Goal: Task Accomplishment & Management: Use online tool/utility

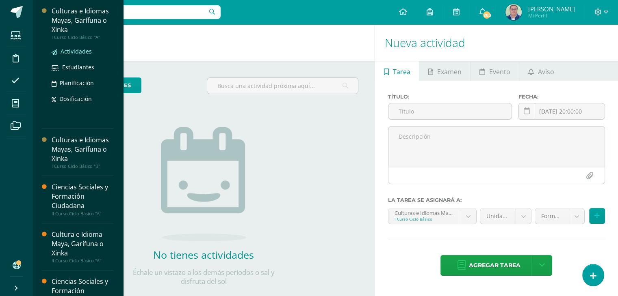
click at [72, 51] on span "Actividades" at bounding box center [75, 52] width 31 height 8
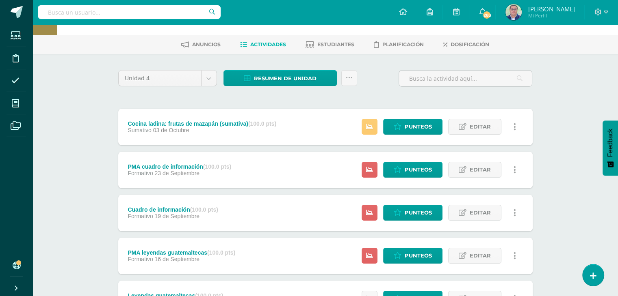
scroll to position [41, 0]
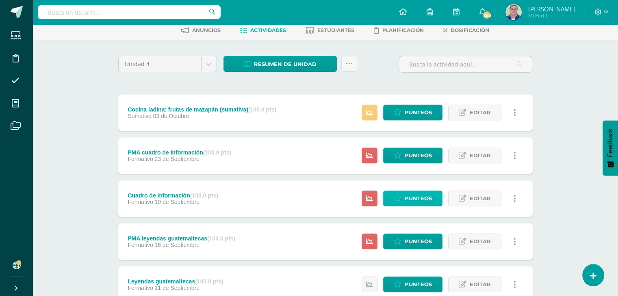
click at [417, 197] on span "Punteos" at bounding box center [417, 198] width 27 height 15
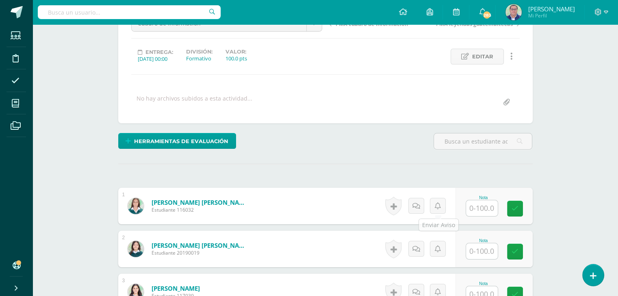
scroll to position [122, 0]
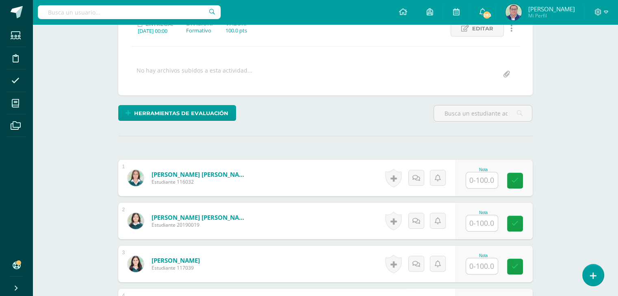
click at [477, 179] on input "text" at bounding box center [482, 181] width 32 height 16
type input "88"
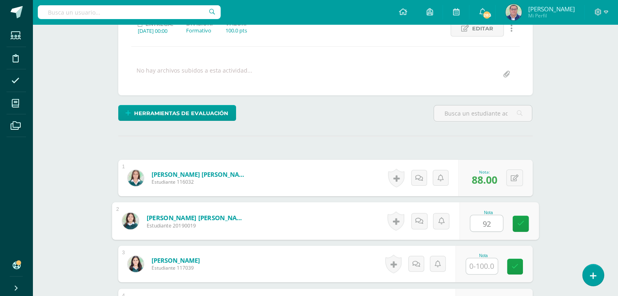
type input "92"
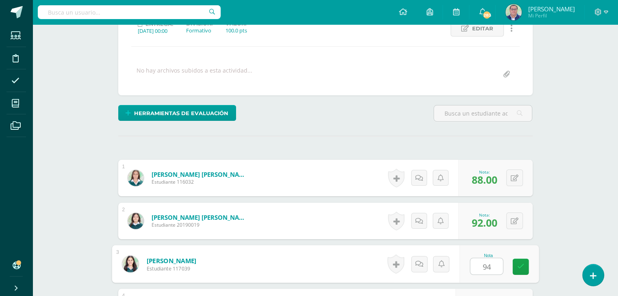
type input "94"
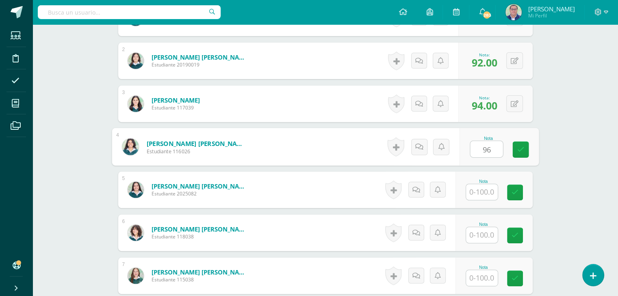
type input "96"
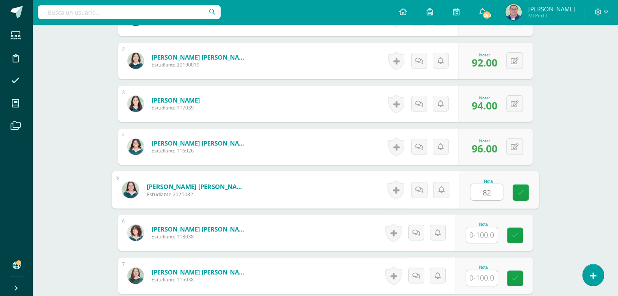
type input "82"
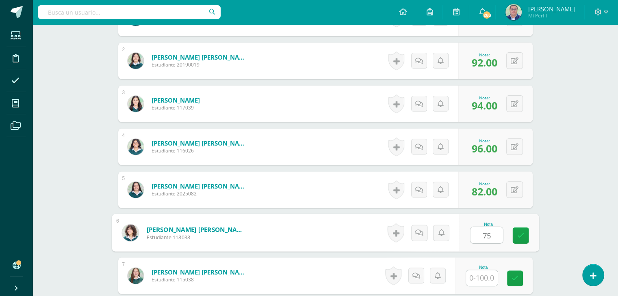
type input "75"
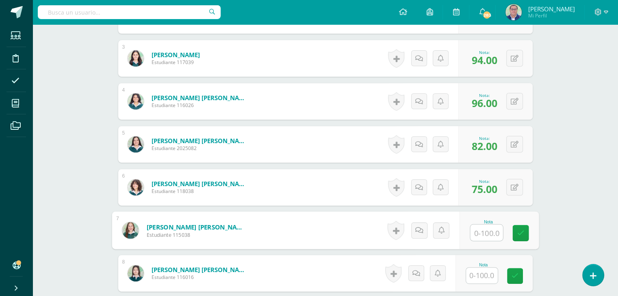
scroll to position [364, 0]
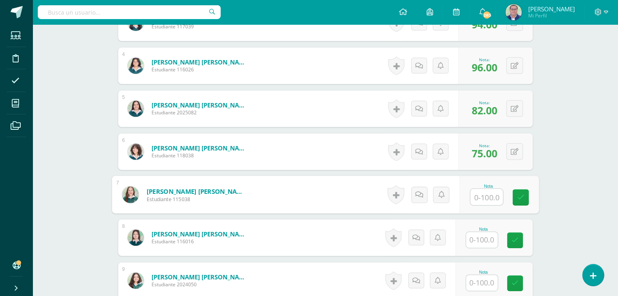
click at [483, 240] on input "text" at bounding box center [482, 240] width 32 height 16
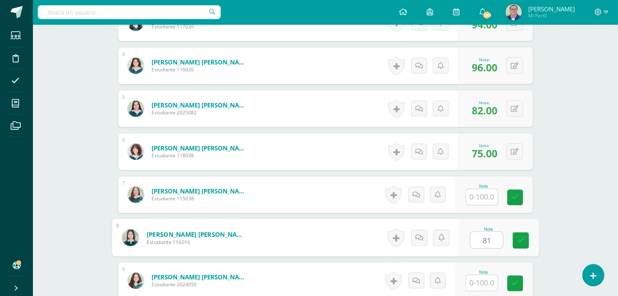
type input "81"
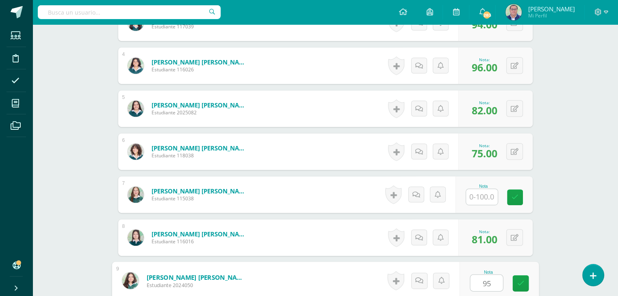
type input "95"
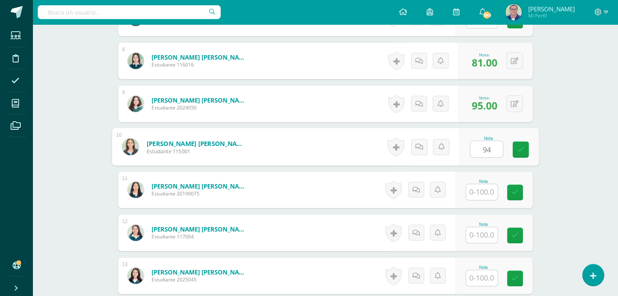
type input "94"
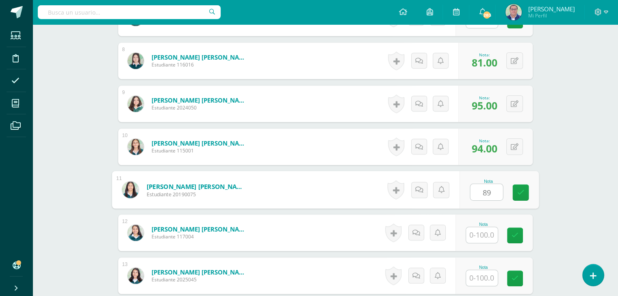
type input "89"
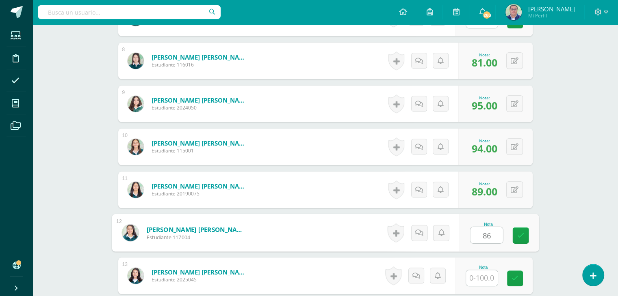
type input "86"
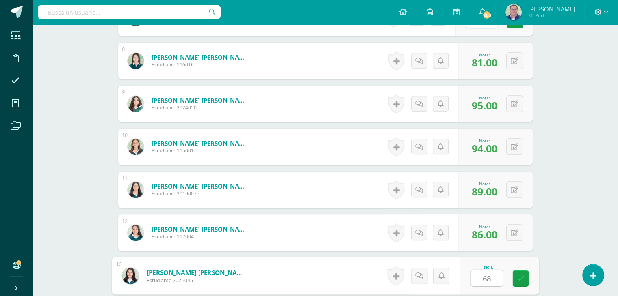
type input "68"
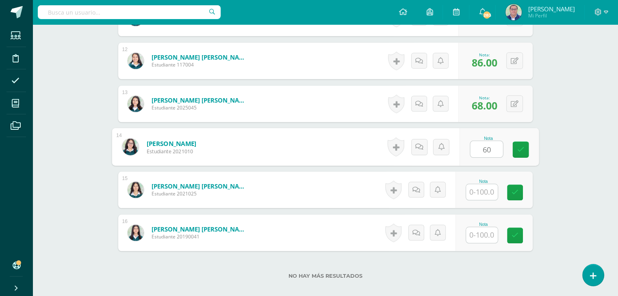
type input "60"
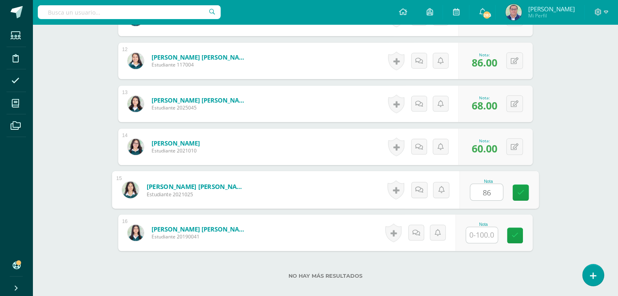
type input "86"
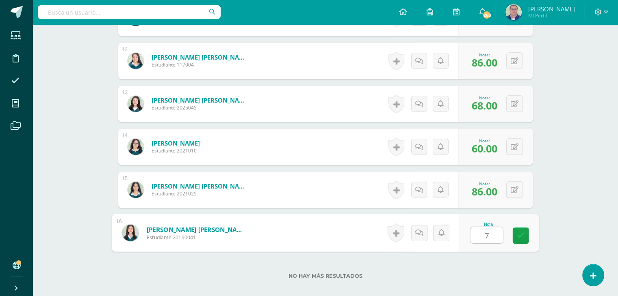
type input "79"
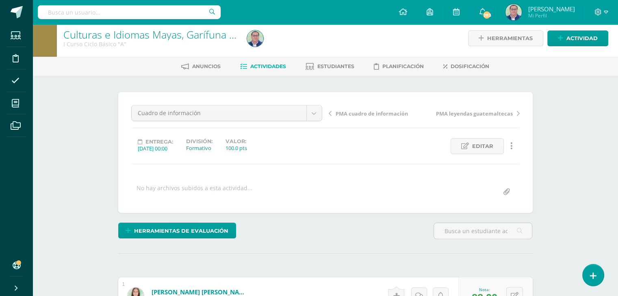
scroll to position [0, 0]
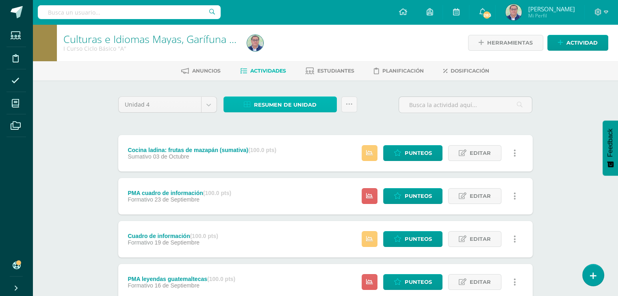
click at [302, 103] on span "Resumen de unidad" at bounding box center [285, 104] width 63 height 15
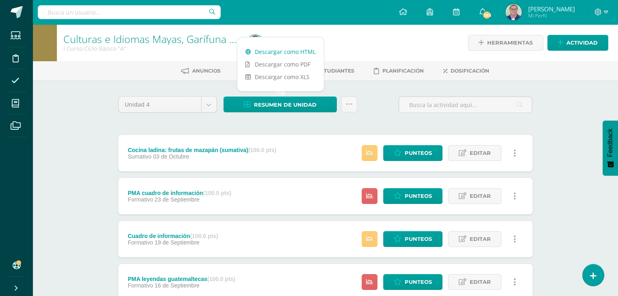
click at [290, 52] on link "Descargar como HTML" at bounding box center [280, 51] width 86 height 13
